Goal: Task Accomplishment & Management: Use online tool/utility

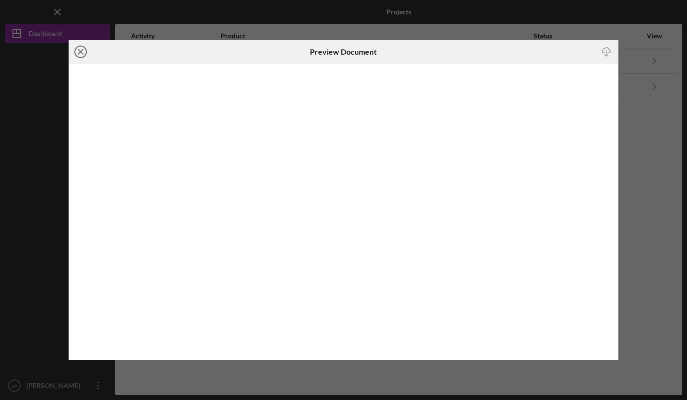
click at [83, 52] on icon "Icon/Close" at bounding box center [81, 52] width 24 height 24
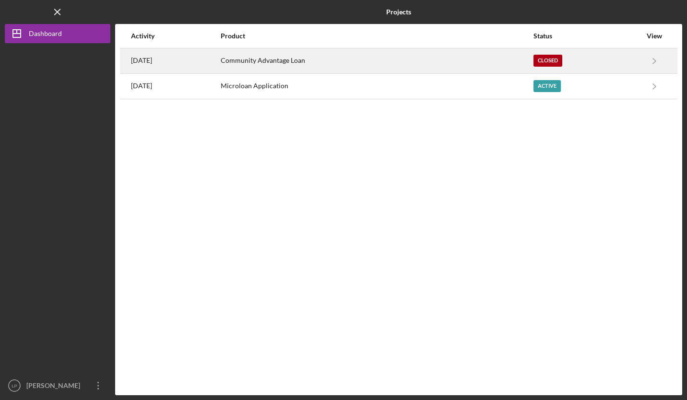
click at [560, 60] on div "Closed" at bounding box center [547, 61] width 29 height 12
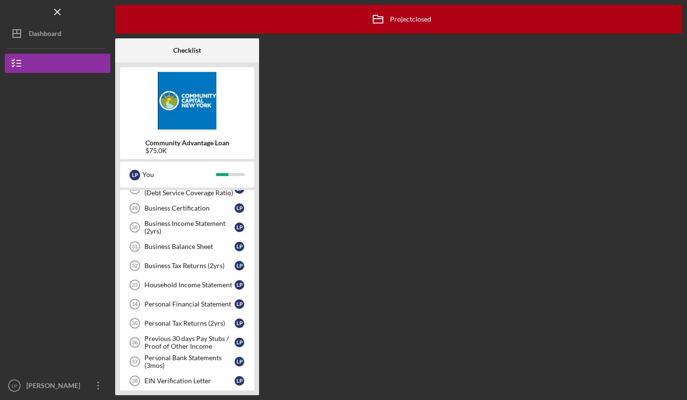
scroll to position [416, 0]
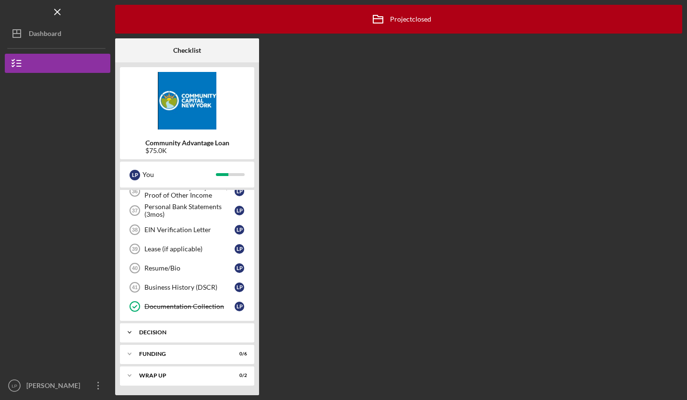
click at [200, 328] on div "Icon/Expander Decision 0 / 1" at bounding box center [187, 332] width 134 height 19
click at [152, 360] on link "Decision Decision L P" at bounding box center [187, 352] width 125 height 19
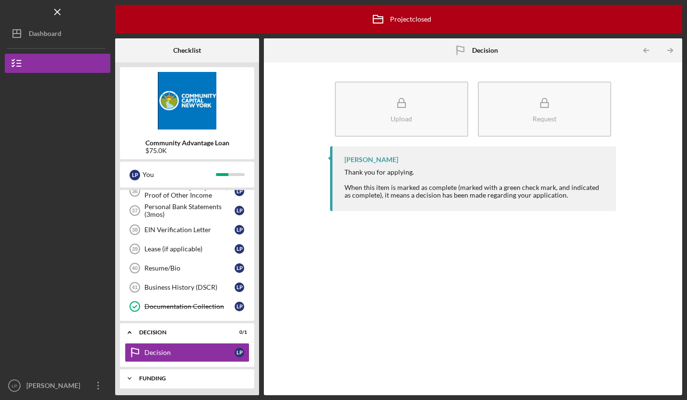
click at [204, 381] on div "Funding" at bounding box center [190, 378] width 103 height 6
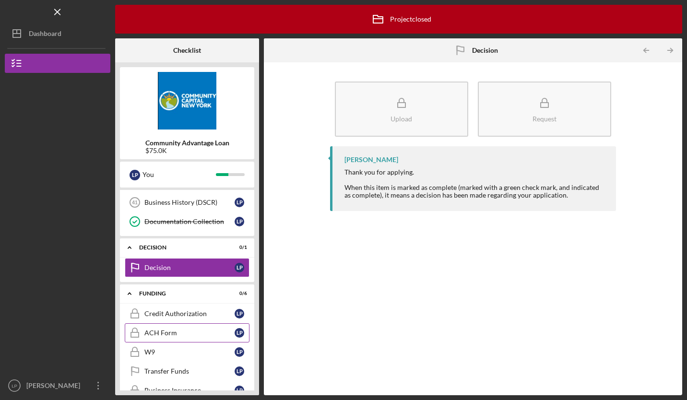
scroll to position [561, 0]
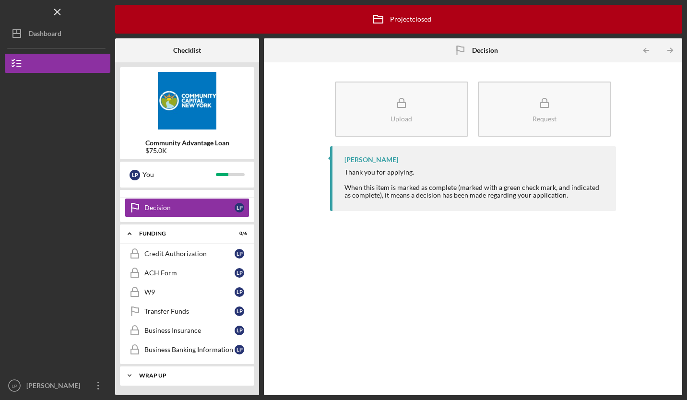
click at [184, 379] on div "Icon/Expander Wrap up 0 / 2" at bounding box center [187, 375] width 134 height 19
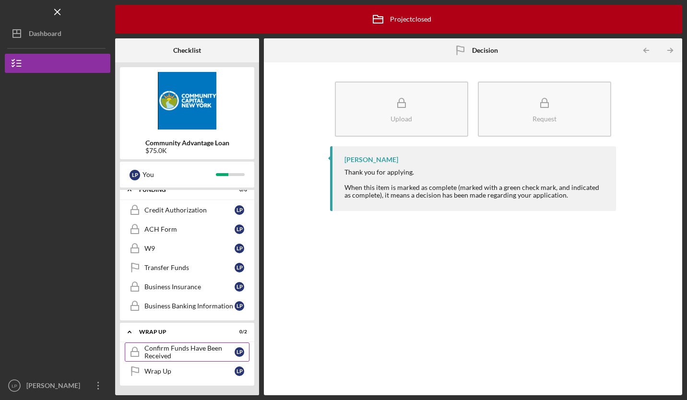
click at [188, 349] on div "Confirm Funds Have Been Received" at bounding box center [189, 351] width 90 height 15
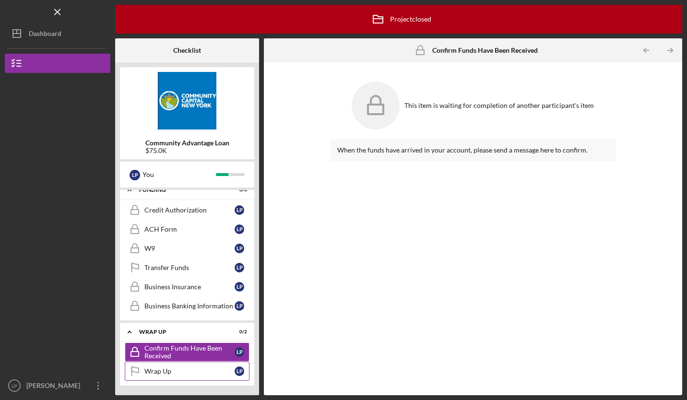
click at [187, 370] on div "Wrap Up" at bounding box center [189, 371] width 90 height 8
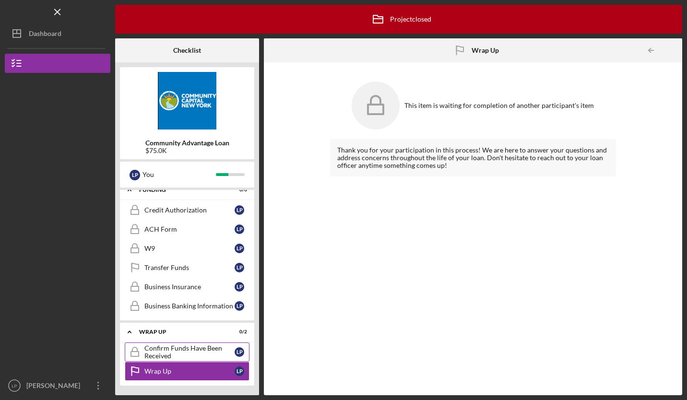
click at [190, 349] on div "Confirm Funds Have Been Received" at bounding box center [189, 351] width 90 height 15
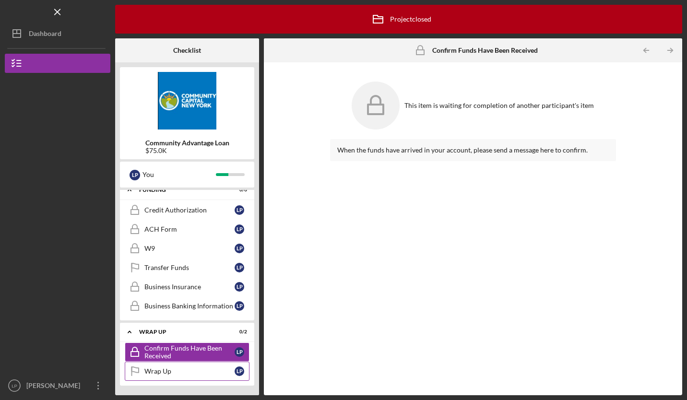
click at [190, 364] on link "Wrap Up Wrap Up L P" at bounding box center [187, 371] width 125 height 19
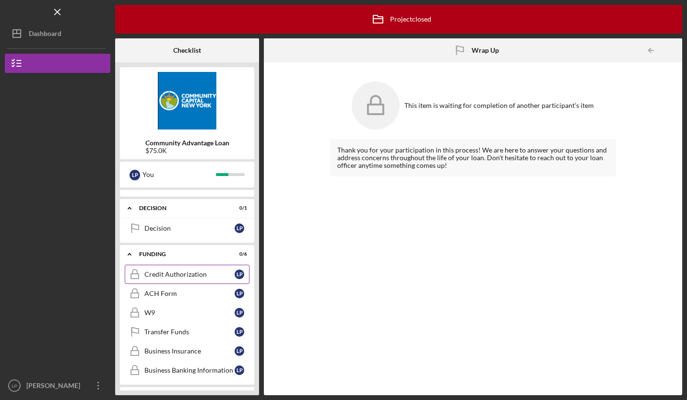
scroll to position [605, 0]
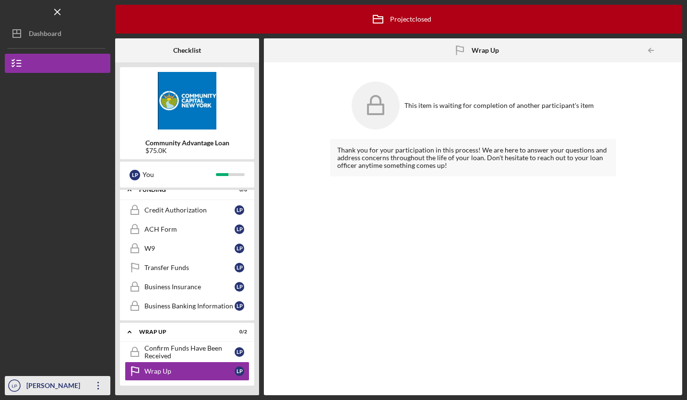
click at [98, 383] on icon "Icon/Overflow" at bounding box center [98, 386] width 24 height 24
